Goal: Information Seeking & Learning: Understand process/instructions

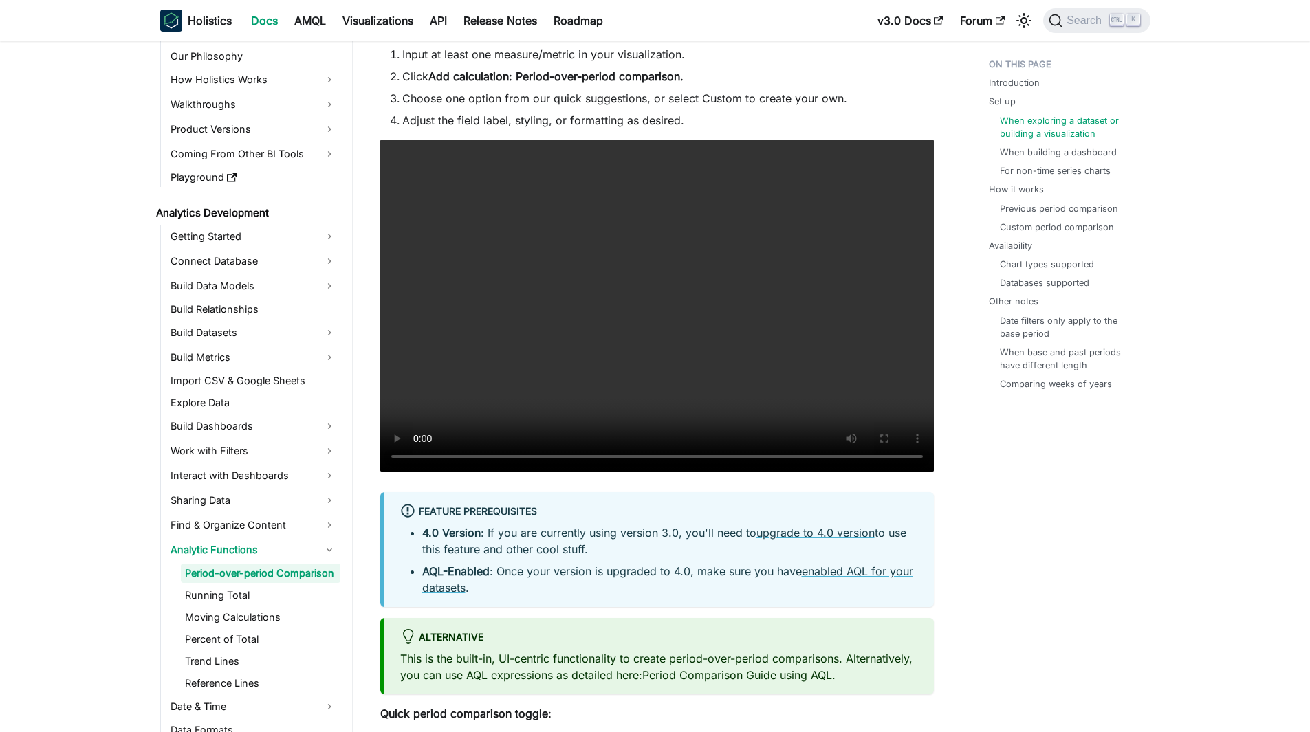
scroll to position [1259, 0]
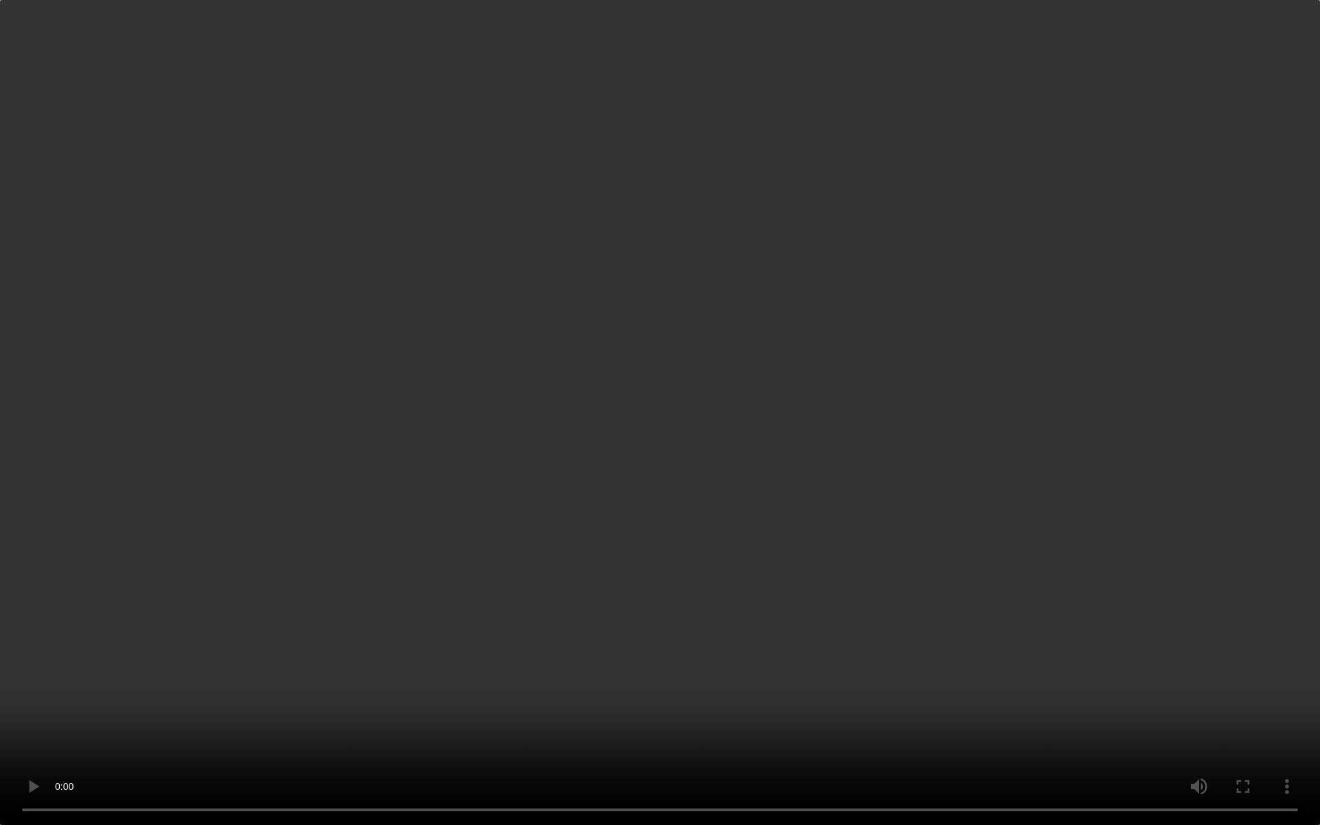
click at [626, 368] on video "Your browser does not support embedding video, but you can download it ." at bounding box center [660, 412] width 1320 height 825
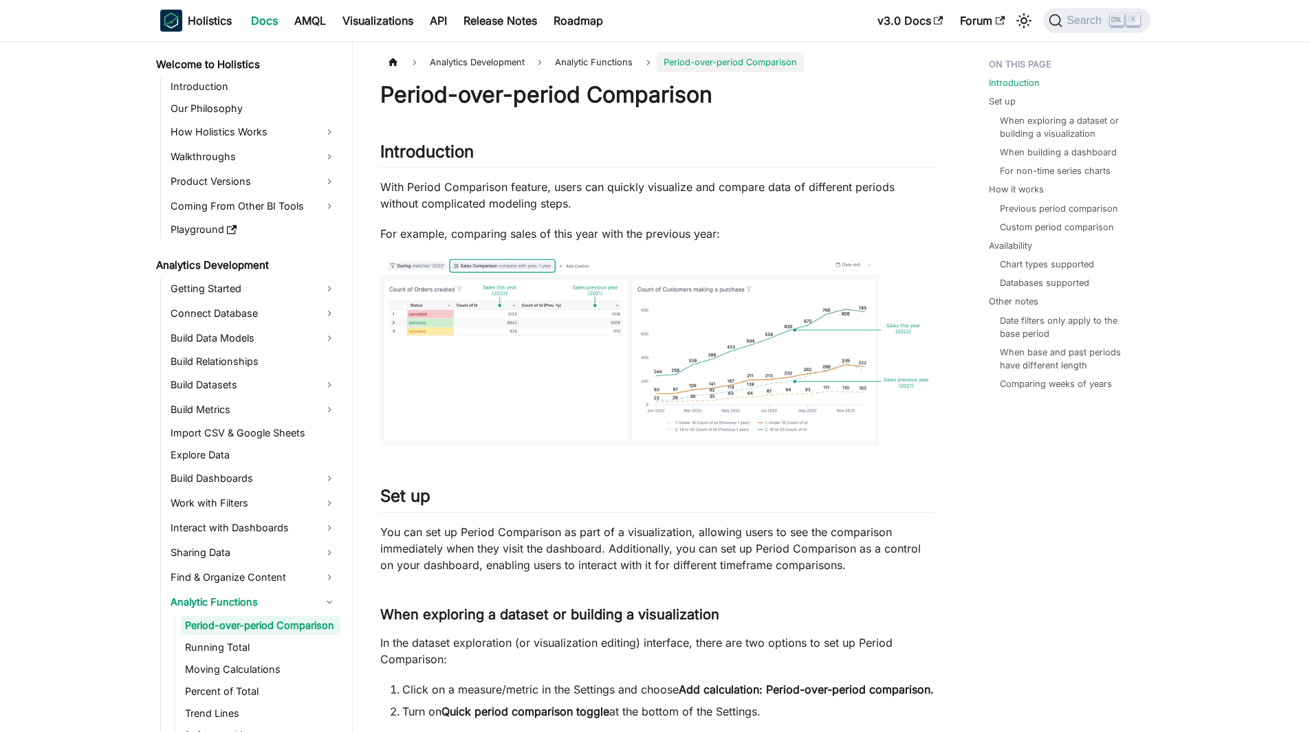
scroll to position [52, 0]
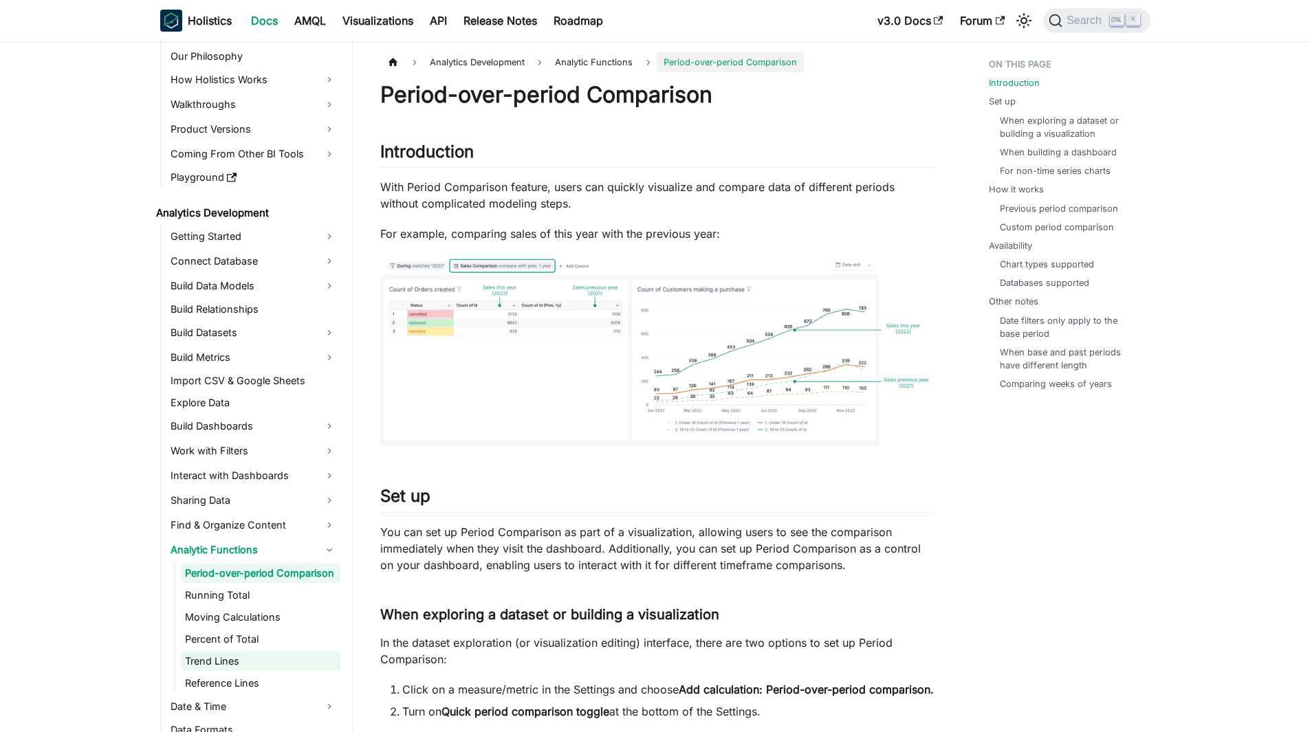
click at [241, 668] on link "Trend Lines" at bounding box center [260, 661] width 159 height 19
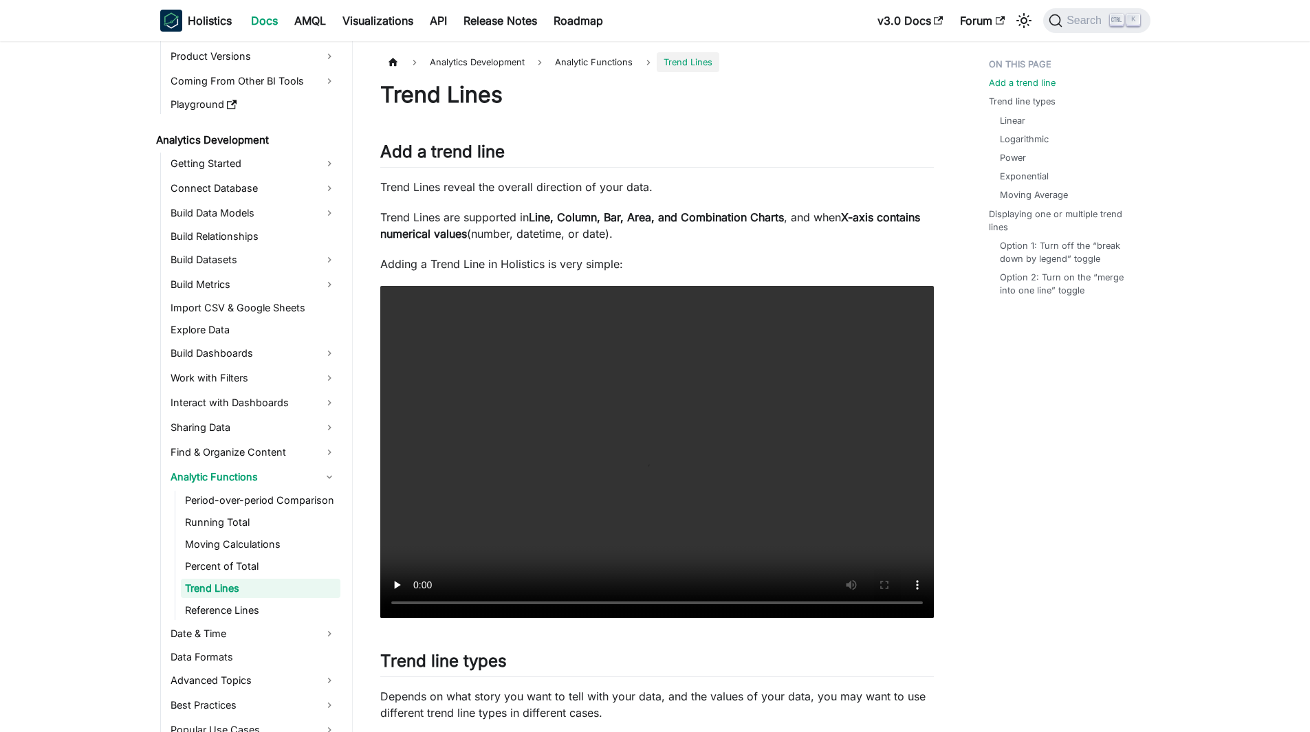
scroll to position [129, 0]
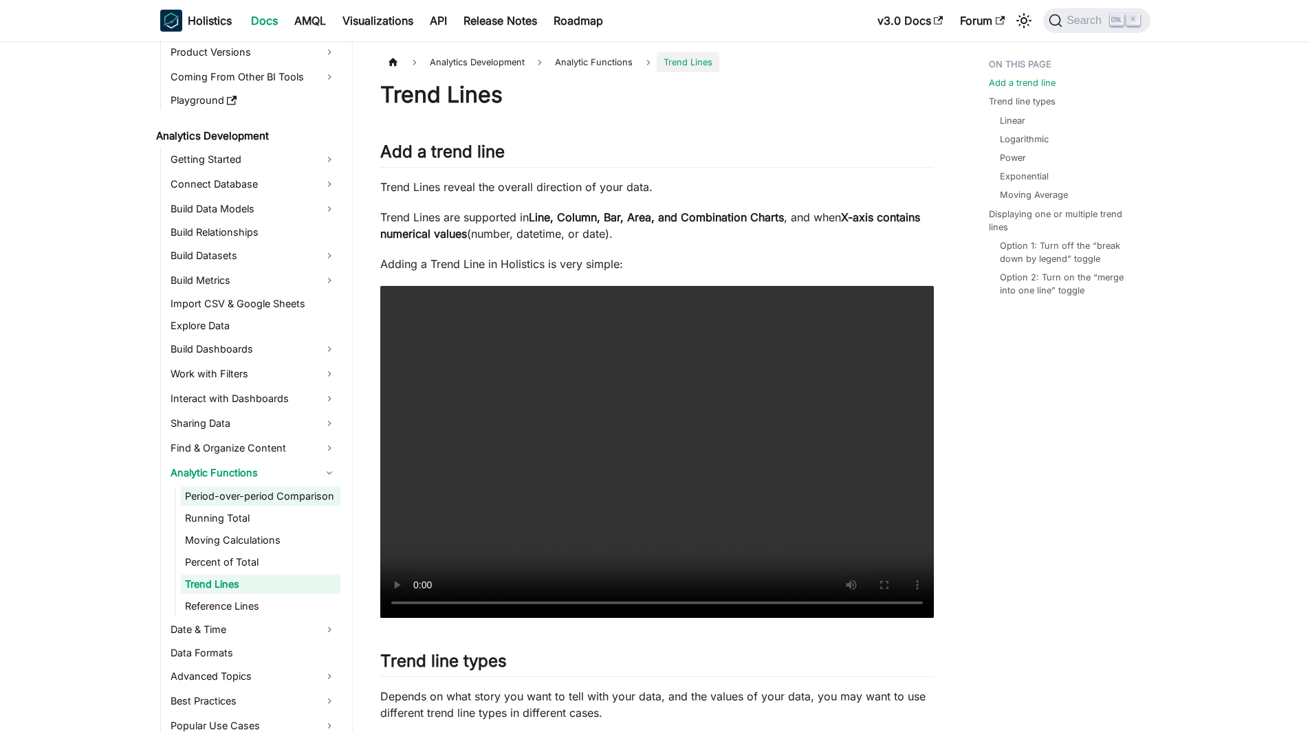
click at [258, 500] on link "Period-over-period Comparison" at bounding box center [260, 496] width 159 height 19
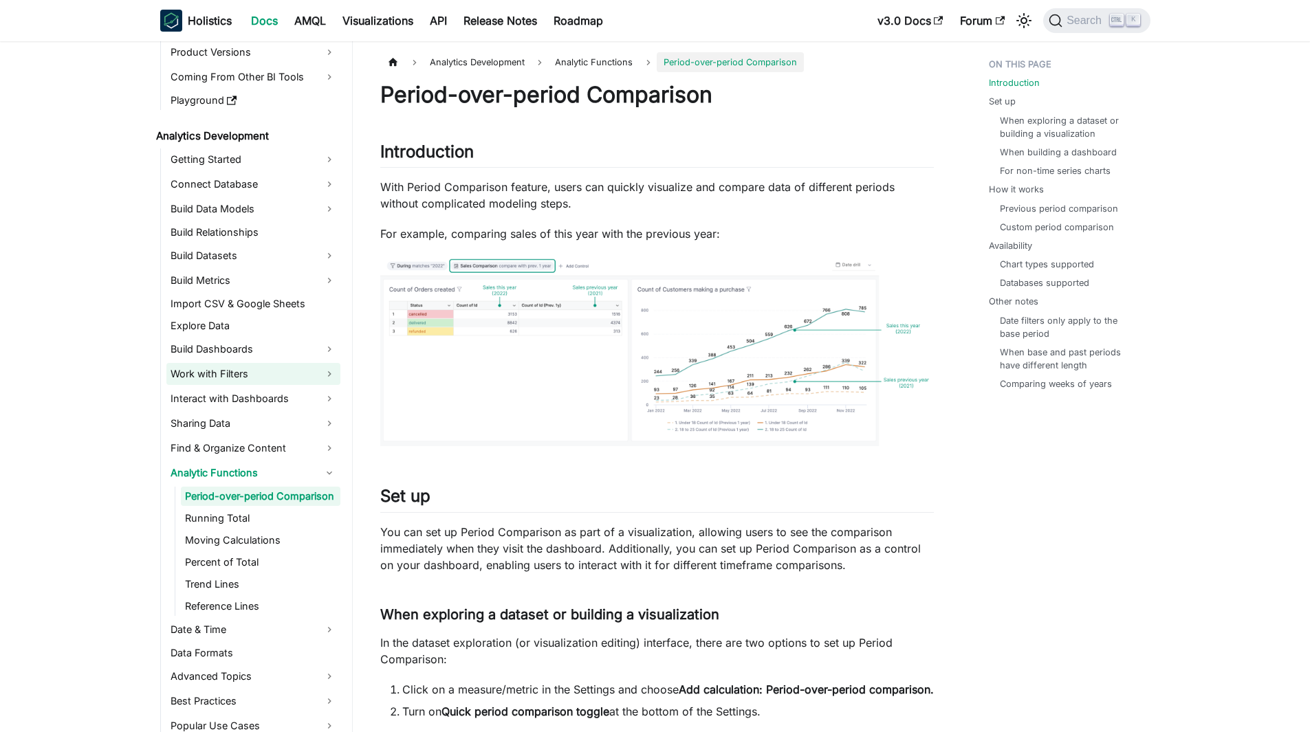
click at [252, 366] on link "Work with Filters" at bounding box center [253, 374] width 174 height 22
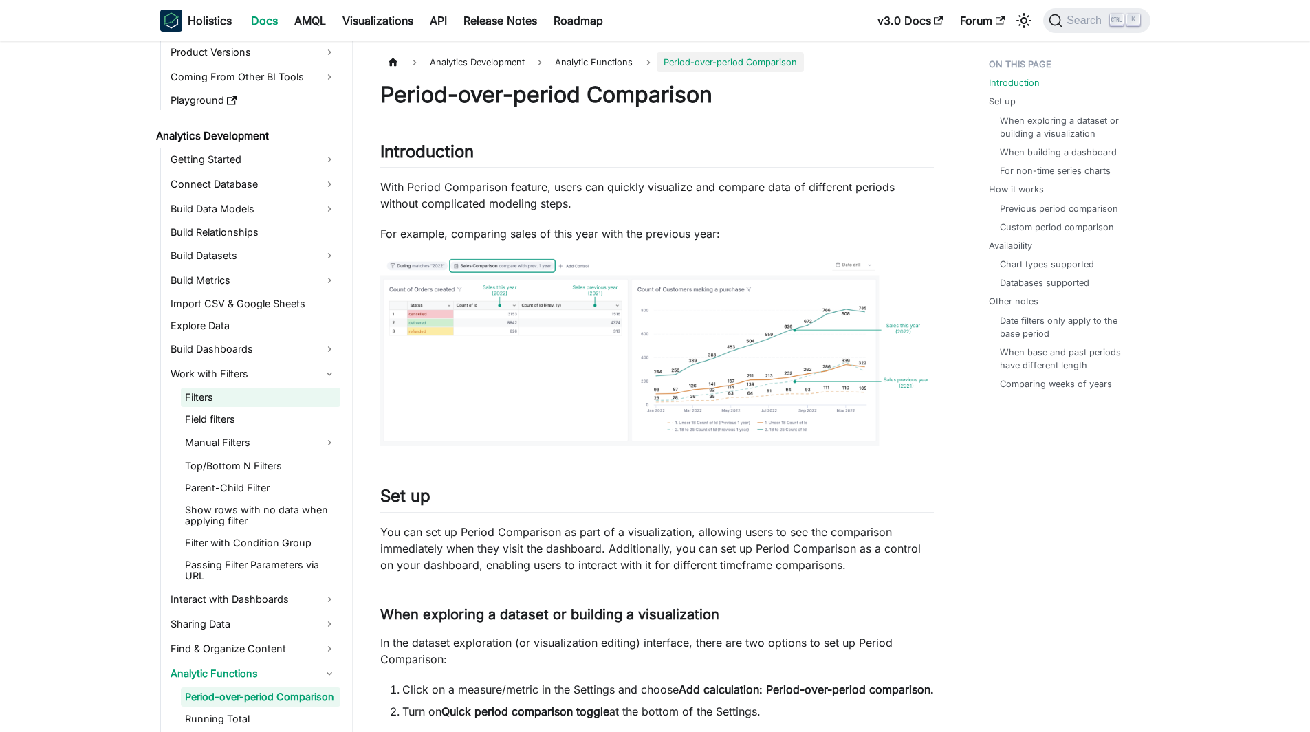
click at [233, 397] on link "Filters" at bounding box center [260, 397] width 159 height 19
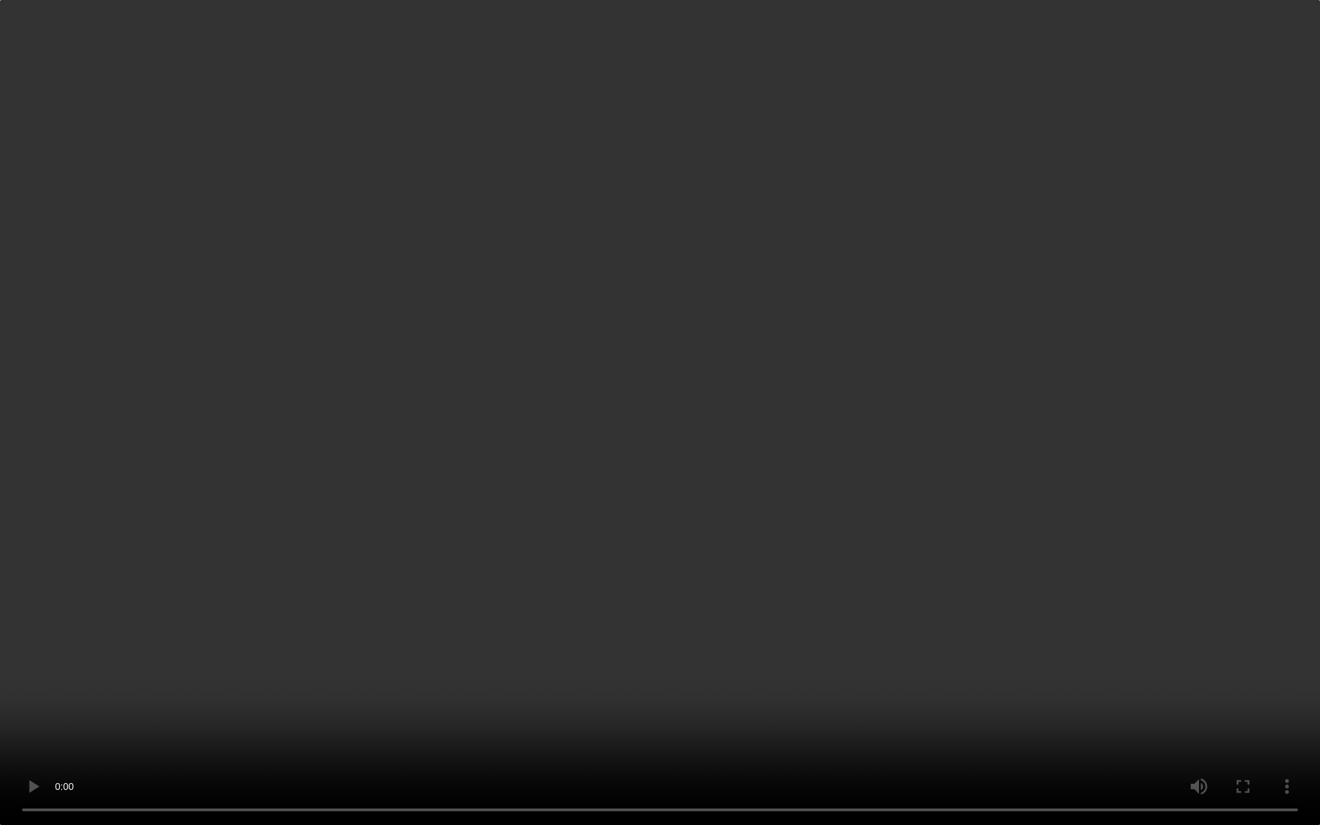
click at [769, 452] on video "Your browser does not support embedding video, but you can download it ." at bounding box center [660, 412] width 1320 height 825
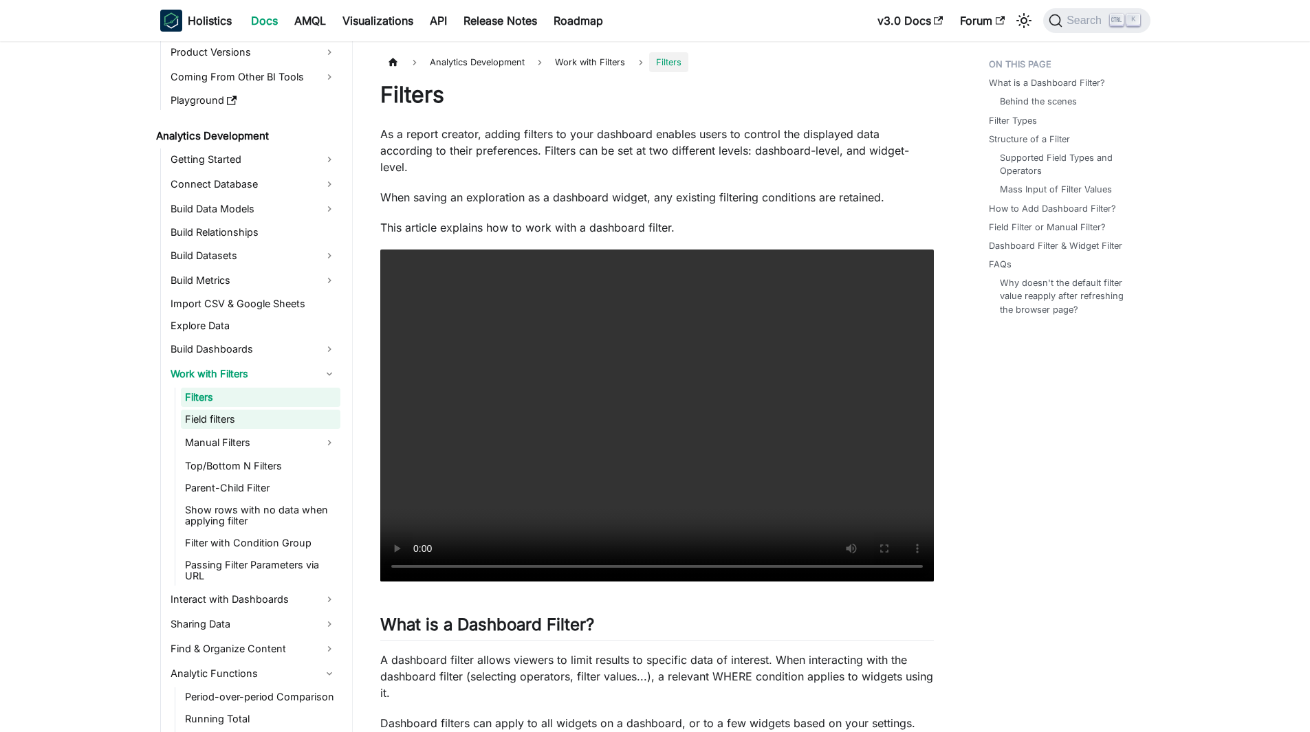
click at [233, 421] on link "Field filters" at bounding box center [260, 419] width 159 height 19
